Goal: Information Seeking & Learning: Learn about a topic

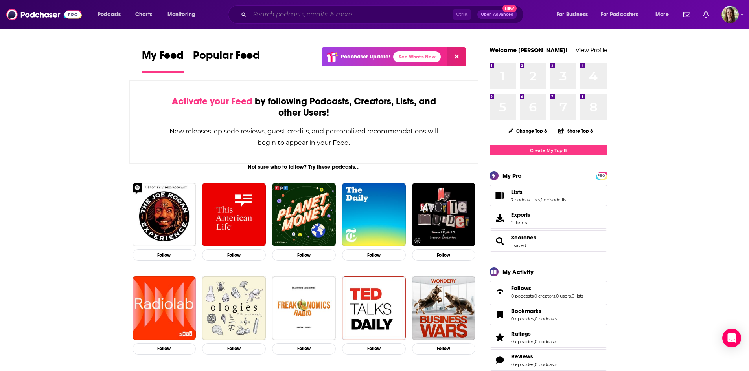
click at [377, 13] on input "Search podcasts, credits, & more..." at bounding box center [351, 14] width 203 height 13
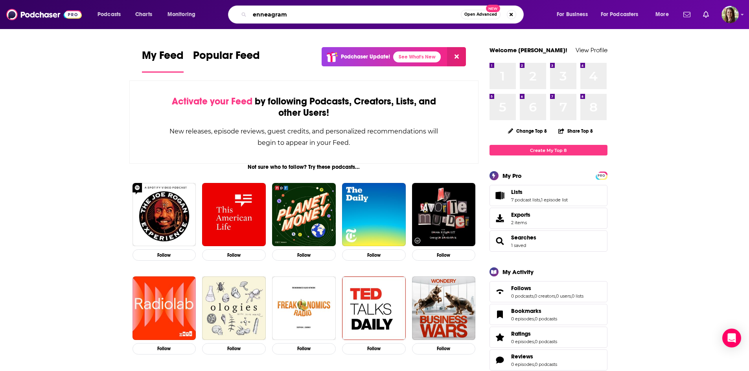
type input "enneagram"
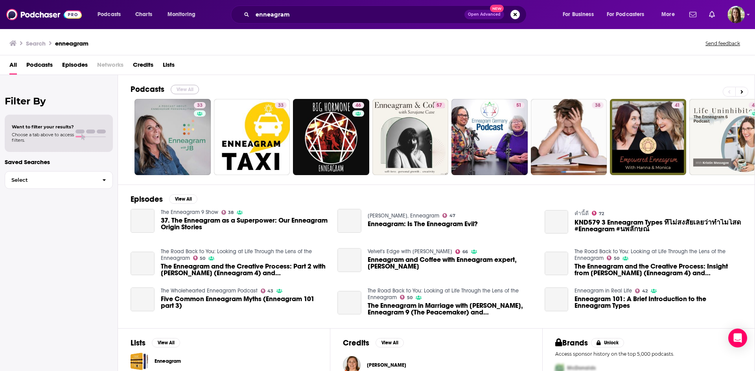
click at [195, 92] on button "View All" at bounding box center [185, 89] width 28 height 9
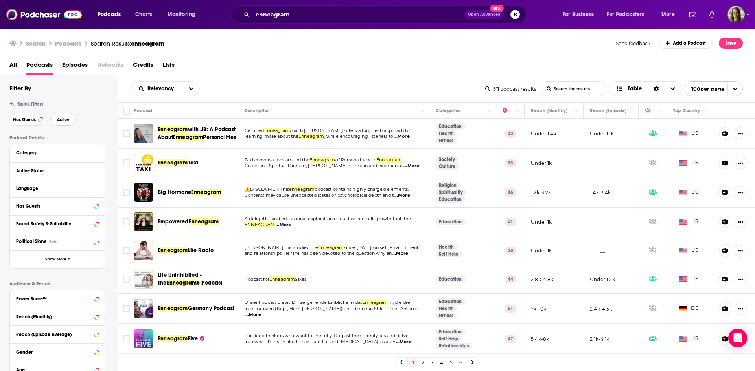
click at [67, 118] on span "Active" at bounding box center [63, 120] width 12 height 4
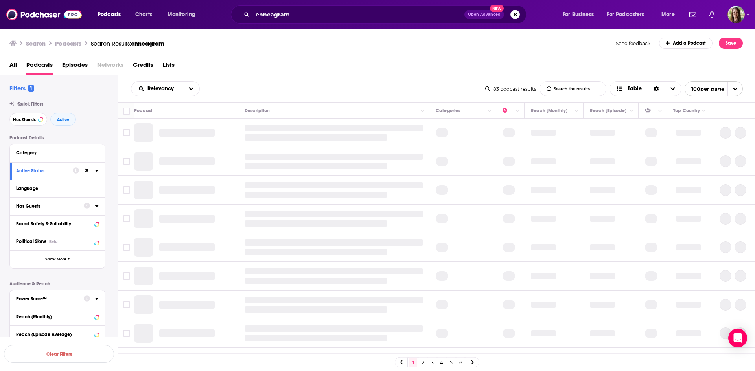
click at [72, 300] on div "Power Score™" at bounding box center [47, 299] width 63 height 6
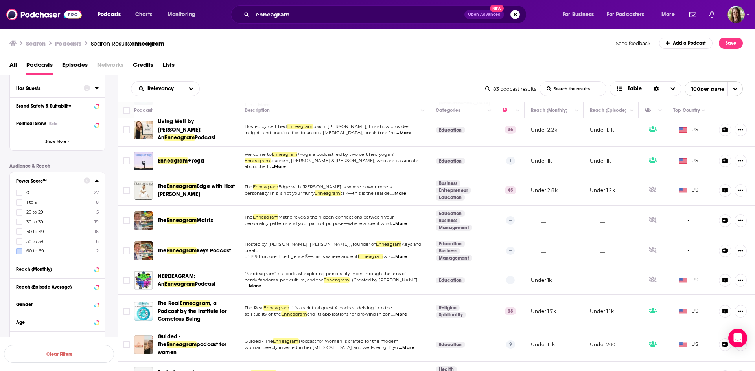
scroll to position [708, 0]
